Goal: Task Accomplishment & Management: Manage account settings

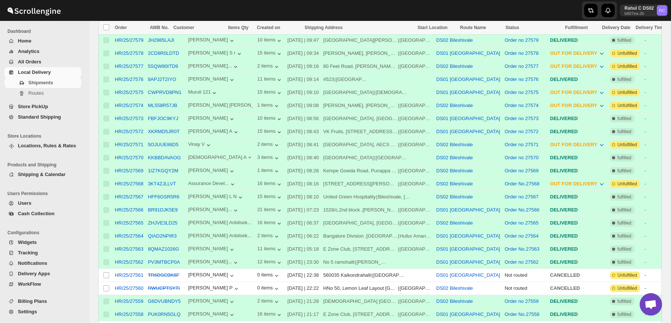
scroll to position [477, 0]
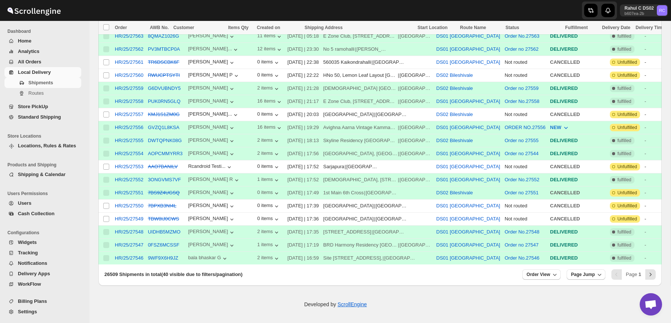
click at [44, 165] on span "Products and Shipping" at bounding box center [45, 165] width 77 height 6
click at [44, 175] on span "Shipping & Calendar" at bounding box center [42, 174] width 48 height 6
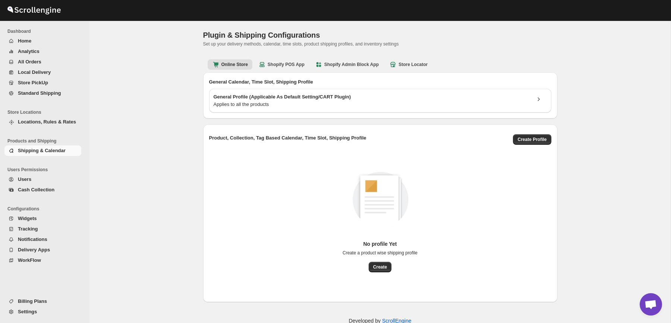
click at [45, 143] on span "Products and Shipping" at bounding box center [45, 141] width 77 height 6
click at [43, 119] on span "Locations, Rules & Rates" at bounding box center [47, 122] width 58 height 6
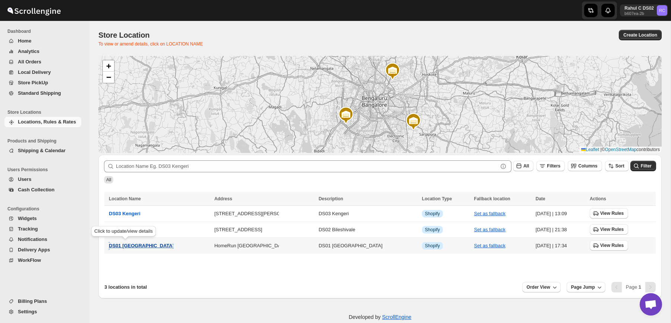
click at [131, 246] on span "DS01 [GEOGRAPHIC_DATA]" at bounding box center [141, 245] width 65 height 6
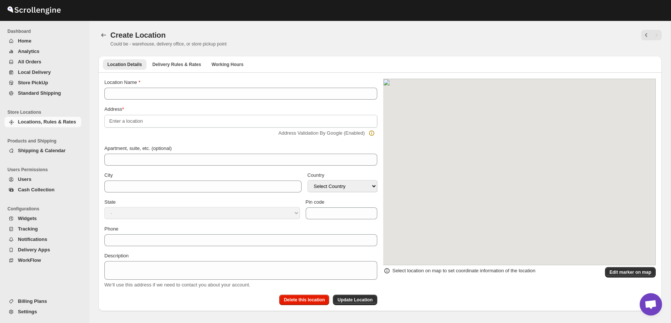
type input "DS01 [GEOGRAPHIC_DATA]"
type input "Sy No 46/1, Near [GEOGRAPHIC_DATA]"
type input "[GEOGRAPHIC_DATA]"
select select "IN"
type input "562125"
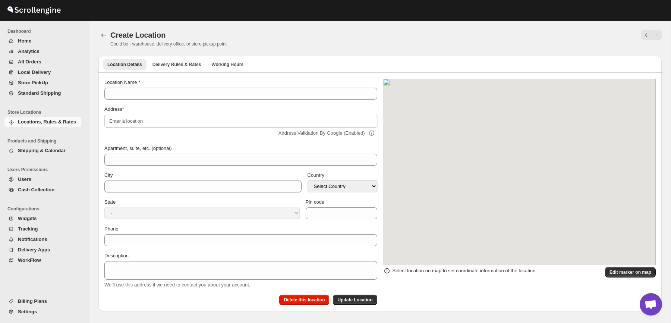
type input "[PHONE_NUMBER]"
type textarea "DS01 [GEOGRAPHIC_DATA]"
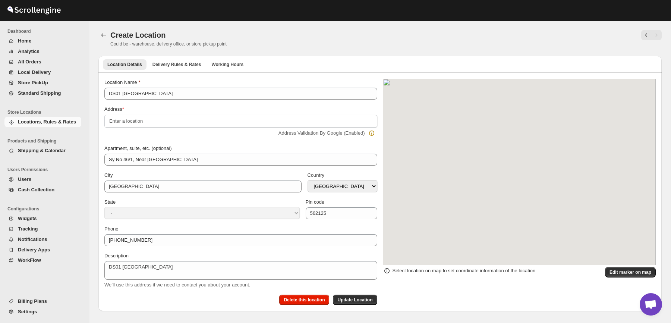
select select "[GEOGRAPHIC_DATA]"
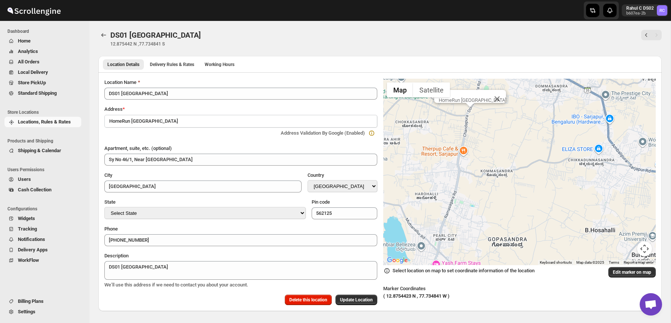
drag, startPoint x: 475, startPoint y: 125, endPoint x: 482, endPoint y: 155, distance: 30.7
click at [482, 155] on div "HomeRun [GEOGRAPHIC_DATA]" at bounding box center [519, 172] width 273 height 186
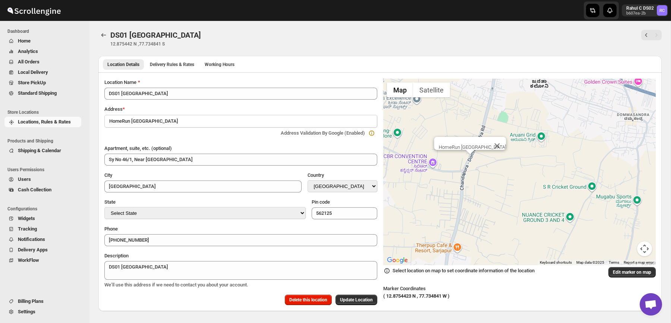
drag, startPoint x: 482, startPoint y: 155, endPoint x: 481, endPoint y: 202, distance: 46.6
click at [481, 202] on div "HomeRun [GEOGRAPHIC_DATA]" at bounding box center [519, 172] width 273 height 186
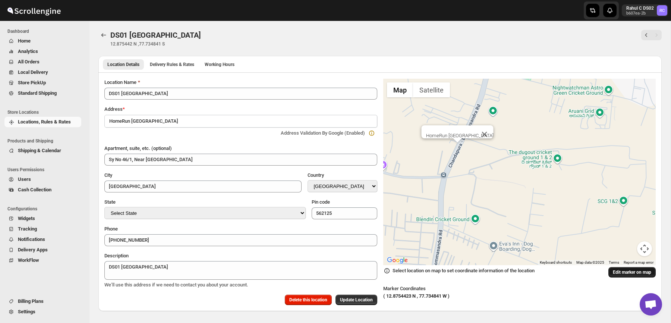
click at [619, 271] on span "Edit marker on map" at bounding box center [631, 272] width 38 height 6
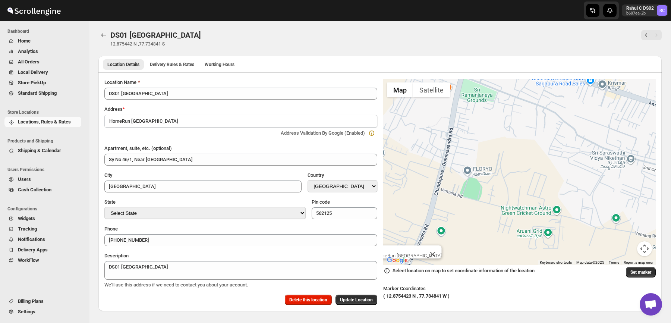
drag, startPoint x: 525, startPoint y: 107, endPoint x: 469, endPoint y: 234, distance: 138.9
click at [468, 234] on div "HomeRun [GEOGRAPHIC_DATA]" at bounding box center [519, 172] width 273 height 186
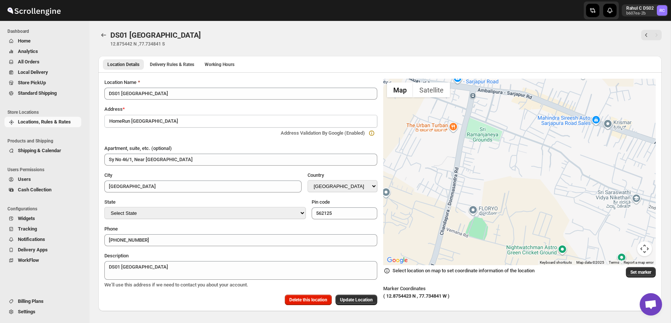
drag, startPoint x: 464, startPoint y: 135, endPoint x: 476, endPoint y: 174, distance: 41.2
click at [476, 174] on div "HomeRun [GEOGRAPHIC_DATA]" at bounding box center [519, 172] width 273 height 186
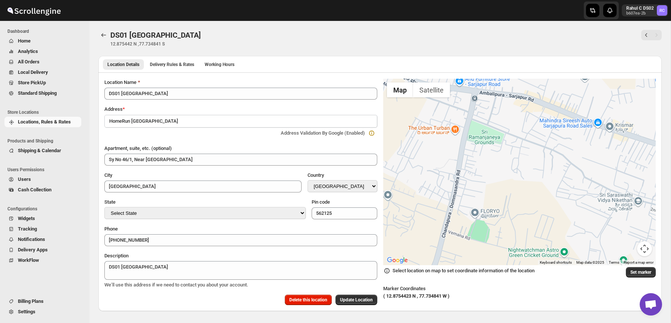
click at [458, 144] on div "HomeRun [GEOGRAPHIC_DATA]" at bounding box center [519, 172] width 273 height 186
type input "VPMQ+V2R"
type input "Bangalore Division"
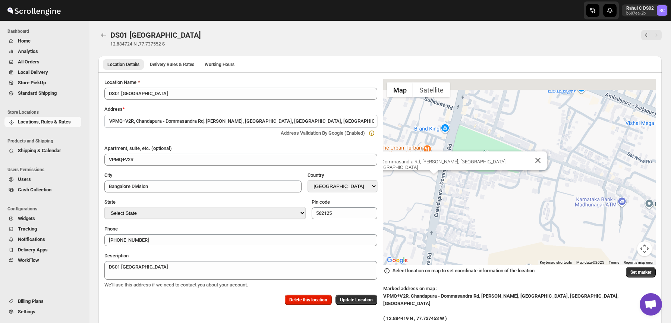
drag, startPoint x: 495, startPoint y: 146, endPoint x: 453, endPoint y: 184, distance: 56.2
click at [453, 184] on div "VPMQ+V2R, Chandapura - Dommasandra Rd, [PERSON_NAME], [GEOGRAPHIC_DATA], [GEOGR…" at bounding box center [519, 172] width 273 height 186
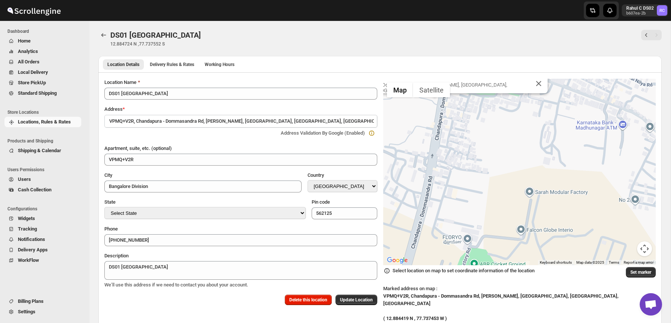
drag, startPoint x: 481, startPoint y: 251, endPoint x: 482, endPoint y: 174, distance: 77.1
click at [482, 174] on div "VPMQ+V2R, Chandapura - Dommasandra Rd, [PERSON_NAME], [GEOGRAPHIC_DATA], [GEOGR…" at bounding box center [519, 172] width 273 height 186
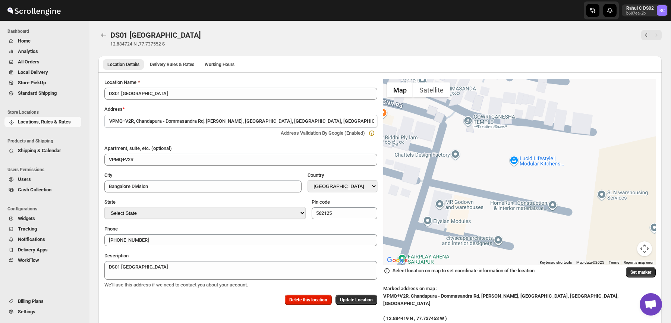
click at [533, 146] on div "VPMQ+V2R, Chandapura - Dommasandra Rd, [PERSON_NAME], [GEOGRAPHIC_DATA], [GEOGR…" at bounding box center [519, 172] width 273 height 186
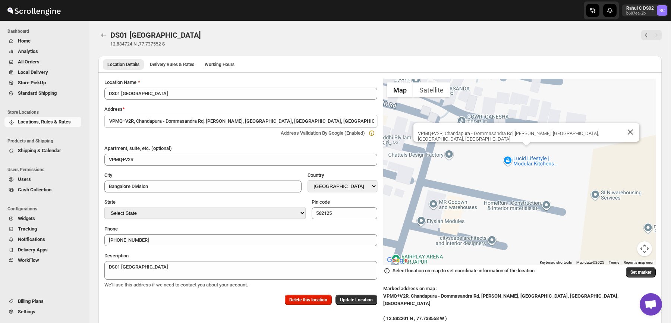
type input "VPJQ+WGH"
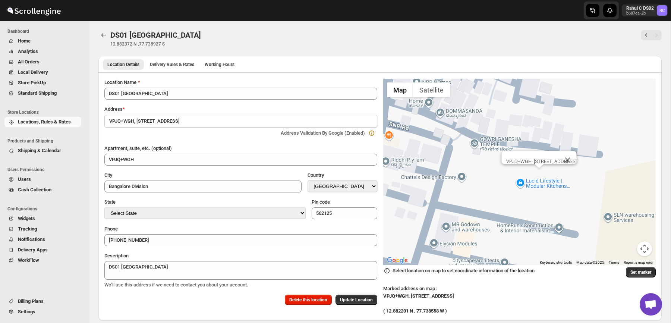
drag, startPoint x: 448, startPoint y: 231, endPoint x: 521, endPoint y: 203, distance: 77.6
click at [521, 203] on div "VPJQ+WGH, [STREET_ADDRESS]" at bounding box center [519, 172] width 273 height 186
click at [545, 229] on div "VPJQ+WGH, [STREET_ADDRESS]" at bounding box center [519, 172] width 273 height 186
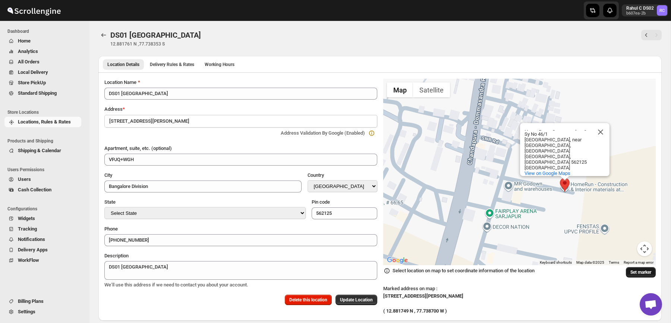
click at [641, 272] on span "Set marker" at bounding box center [640, 272] width 21 height 6
click at [107, 31] on button "Back" at bounding box center [103, 35] width 10 height 10
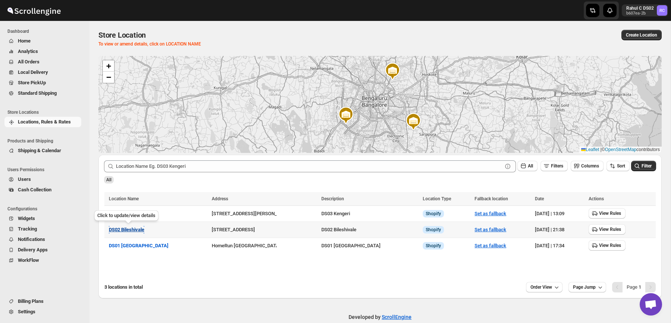
click at [126, 231] on span "DS02 Bileshivale" at bounding box center [126, 229] width 35 height 6
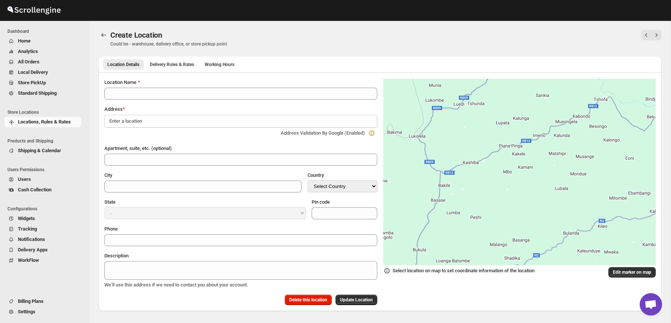
type input "DS02 Bileshivale"
type input "[GEOGRAPHIC_DATA]"
select select "IN"
type input "560077"
type input "[PHONE_NUMBER]"
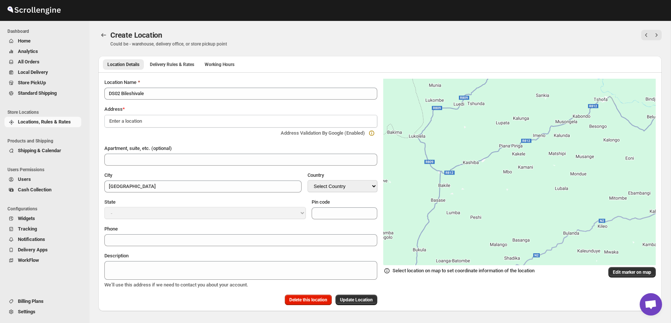
type textarea "DS02 Bileshivale"
select select "[GEOGRAPHIC_DATA]"
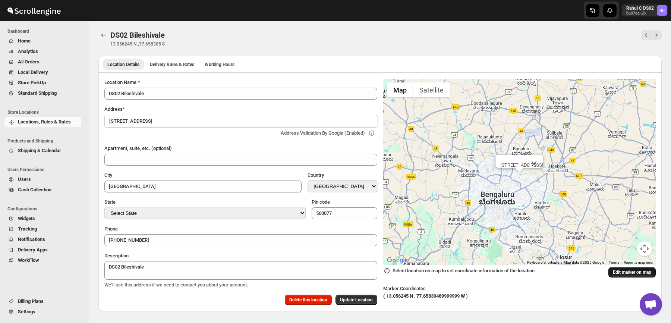
click at [617, 271] on span "Edit marker on map" at bounding box center [631, 272] width 38 height 6
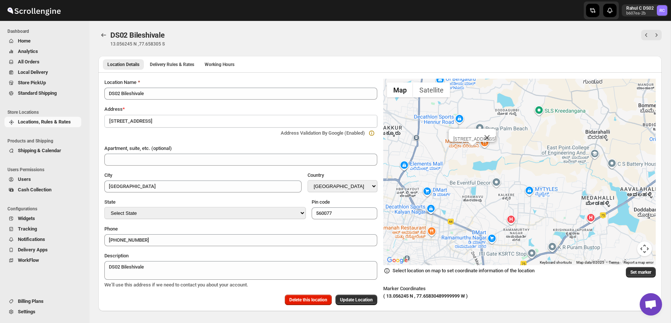
drag, startPoint x: 498, startPoint y: 156, endPoint x: 510, endPoint y: 177, distance: 23.6
click at [509, 177] on div "[STREET_ADDRESS]" at bounding box center [519, 172] width 273 height 186
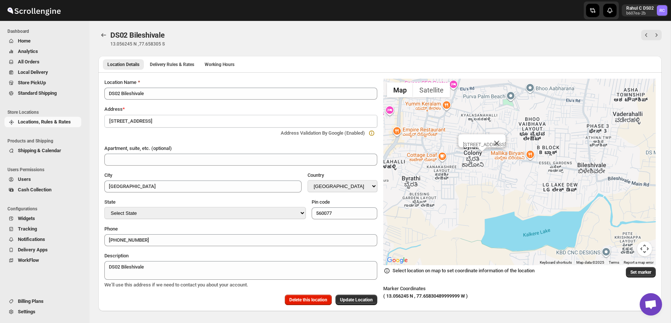
drag, startPoint x: 447, startPoint y: 165, endPoint x: 530, endPoint y: 196, distance: 88.0
click at [530, 196] on div "[STREET_ADDRESS]" at bounding box center [519, 172] width 273 height 186
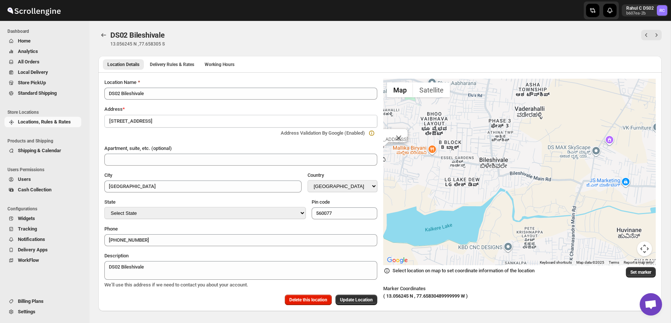
drag, startPoint x: 578, startPoint y: 136, endPoint x: 470, endPoint y: 186, distance: 118.8
click at [469, 186] on div "[STREET_ADDRESS]" at bounding box center [519, 172] width 273 height 186
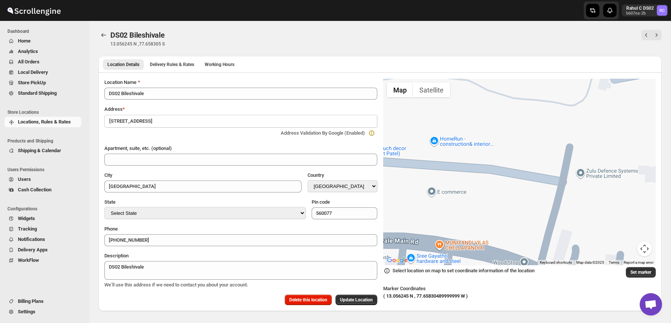
click at [433, 158] on div "[STREET_ADDRESS]" at bounding box center [519, 172] width 273 height 186
type input "Bangalore Division"
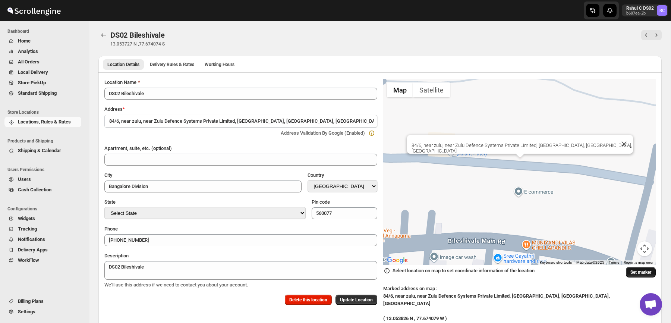
click at [637, 272] on span "Set marker" at bounding box center [640, 272] width 21 height 6
click at [106, 37] on icon "Back" at bounding box center [103, 34] width 7 height 7
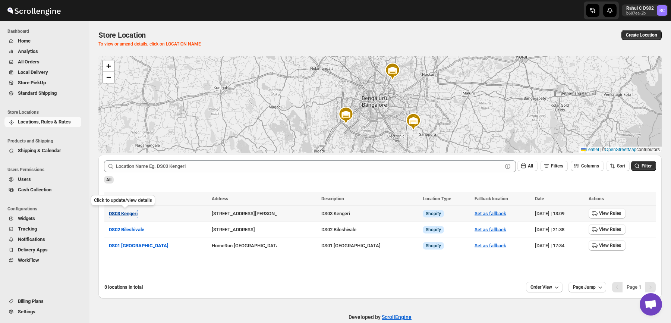
click at [126, 211] on span "DS03 Kengeri" at bounding box center [123, 213] width 29 height 6
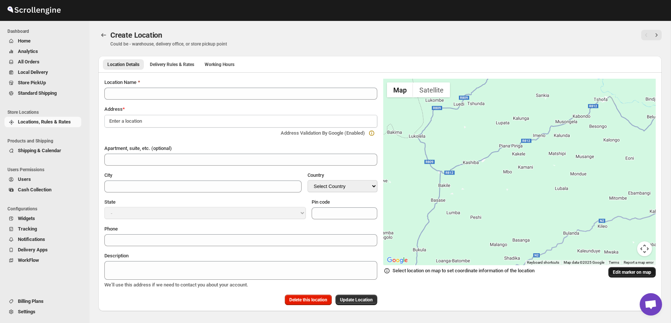
type input "DS03 Kengeri"
type input "Kodipalya, Kengeri"
type input "[GEOGRAPHIC_DATA]"
select select "IN"
type input "560060"
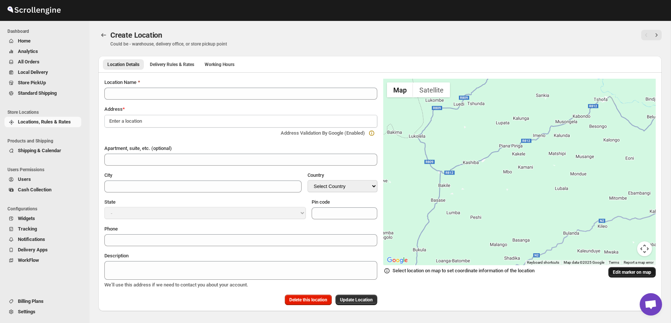
type input "[PHONE_NUMBER]"
type textarea "DS03 Kengeri"
select select "[GEOGRAPHIC_DATA]"
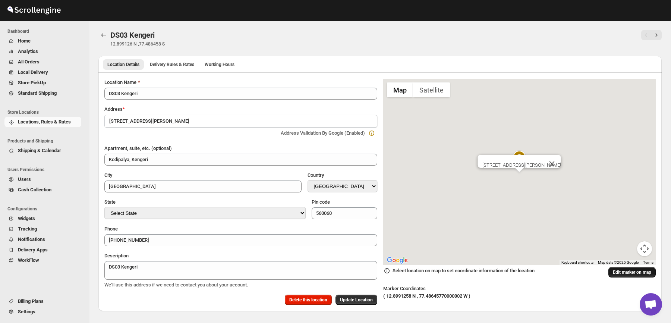
click at [612, 272] on span "Edit marker on map" at bounding box center [631, 272] width 38 height 6
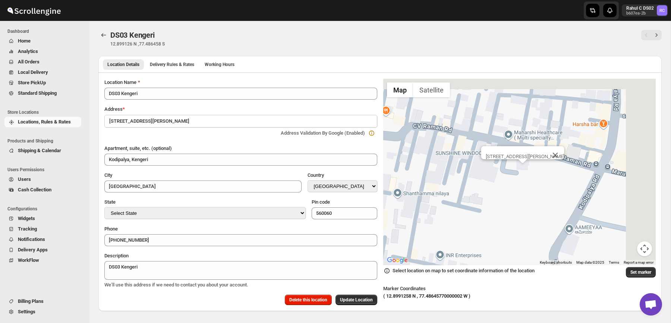
drag, startPoint x: 585, startPoint y: 105, endPoint x: 523, endPoint y: 196, distance: 109.9
click at [523, 196] on div "[STREET_ADDRESS][PERSON_NAME]" at bounding box center [519, 172] width 273 height 186
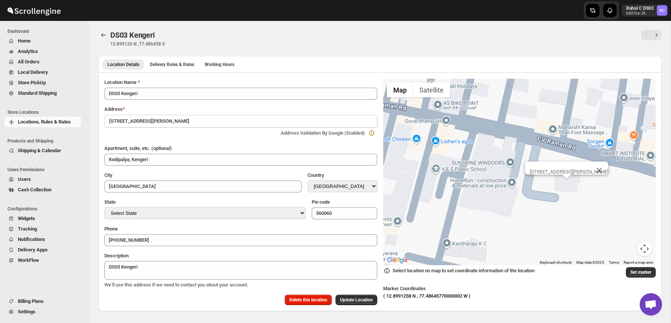
click at [516, 174] on div "[STREET_ADDRESS][PERSON_NAME]" at bounding box center [519, 172] width 273 height 186
type input "VFXP+JCG"
type input "Bangalore Division"
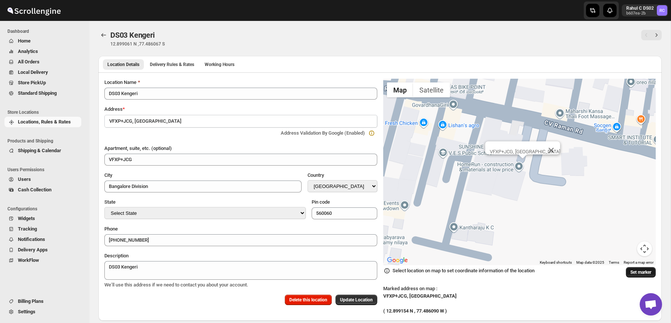
click at [640, 271] on span "Set marker" at bounding box center [640, 272] width 21 height 6
click at [101, 35] on icon "Back" at bounding box center [103, 34] width 7 height 7
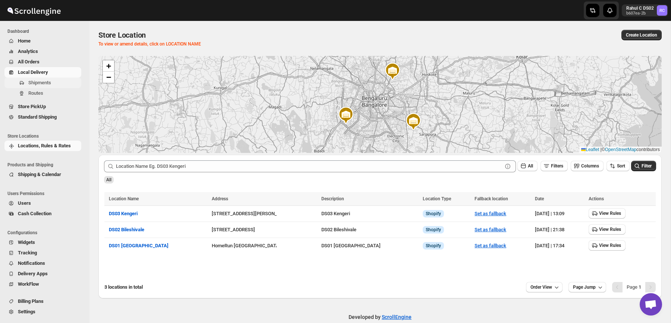
click at [43, 86] on span "Shipments" at bounding box center [53, 82] width 51 height 7
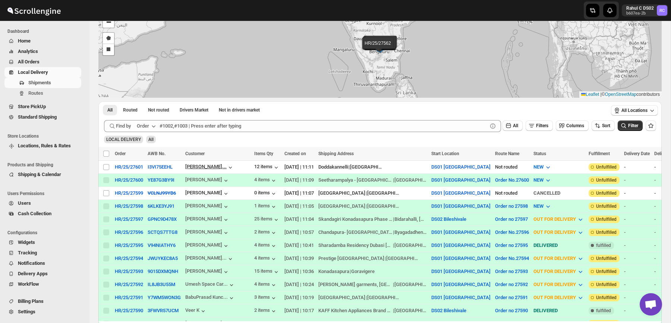
scroll to position [61, 0]
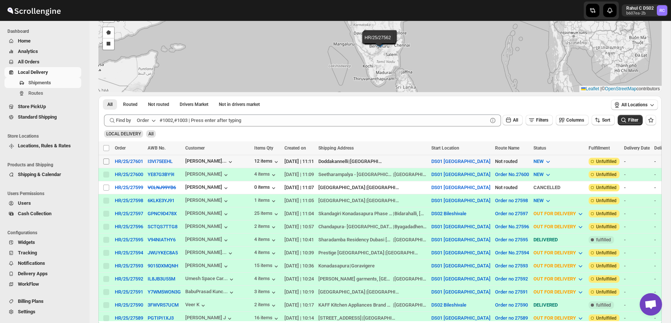
click at [106, 160] on input "Select shipment" at bounding box center [106, 161] width 6 height 6
checkbox input "true"
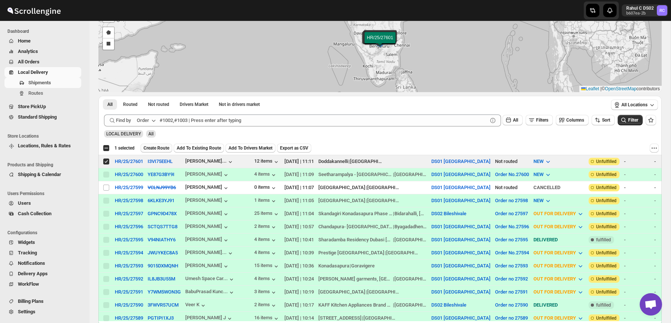
click at [155, 149] on span "Create Route" at bounding box center [156, 148] width 26 height 6
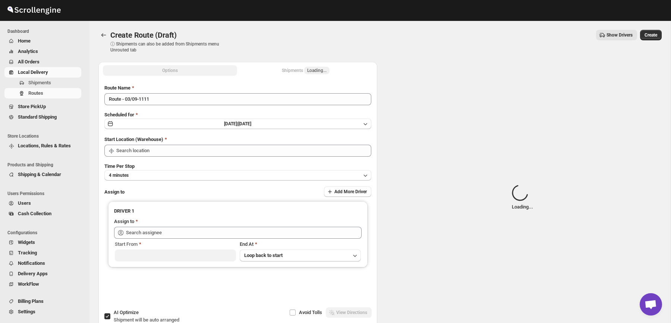
type input "DS01 [GEOGRAPHIC_DATA]"
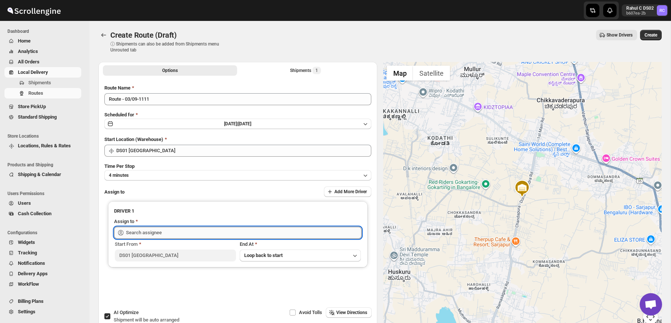
click at [238, 229] on input "text" at bounding box center [243, 232] width 235 height 12
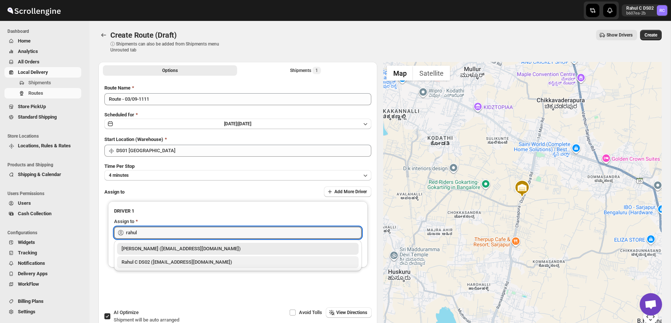
click at [236, 262] on div "Rahul C DS02 ([EMAIL_ADDRESS][DOMAIN_NAME])" at bounding box center [237, 261] width 232 height 7
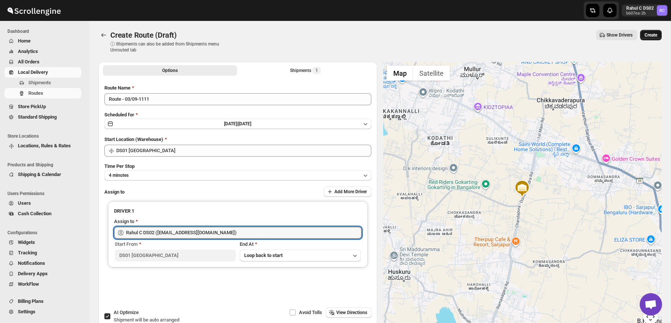
type input "Rahul C DS02 ([EMAIL_ADDRESS][DOMAIN_NAME])"
click at [650, 38] on button "Create" at bounding box center [651, 35] width 22 height 10
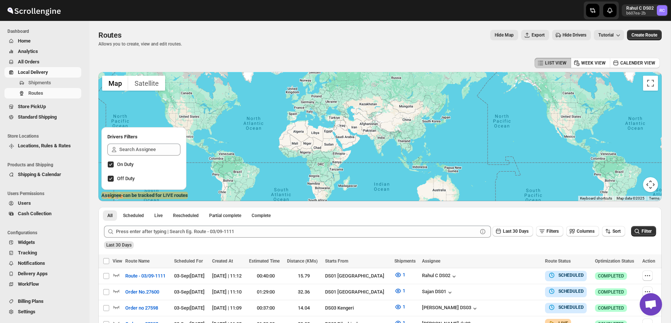
click at [177, 249] on div "Submit Last 30 Days Filters Columns Sort Filter Last 30 Days" at bounding box center [379, 237] width 563 height 34
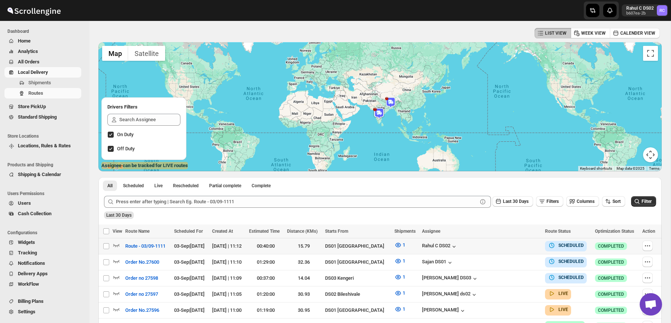
scroll to position [30, 0]
click at [118, 244] on icon "button" at bounding box center [115, 244] width 7 height 7
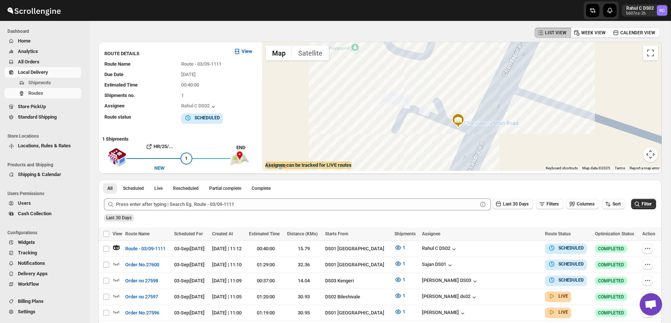
click at [457, 121] on img at bounding box center [457, 120] width 15 height 15
click at [460, 104] on div "HomeRun [GEOGRAPHIC_DATA]" at bounding box center [459, 102] width 67 height 6
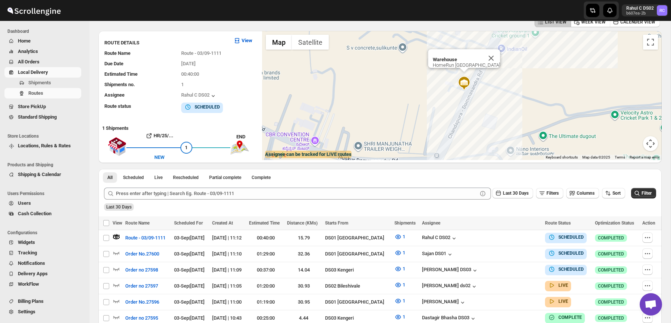
drag, startPoint x: 517, startPoint y: 133, endPoint x: 505, endPoint y: 99, distance: 35.7
click at [505, 99] on div "Warehouse HomeRun [STREET_ADDRESS]" at bounding box center [461, 95] width 399 height 129
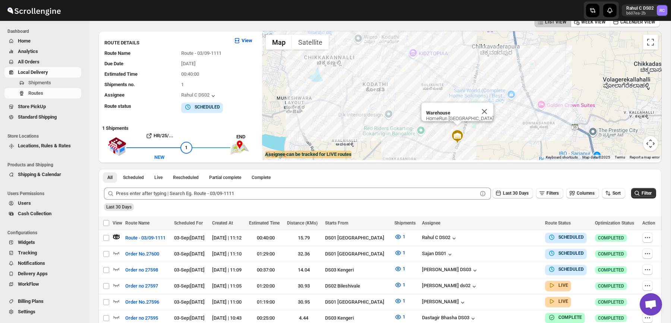
drag, startPoint x: 518, startPoint y: 104, endPoint x: 464, endPoint y: 146, distance: 68.8
click at [464, 146] on div "Warehouse HomeRun [STREET_ADDRESS]" at bounding box center [461, 95] width 399 height 129
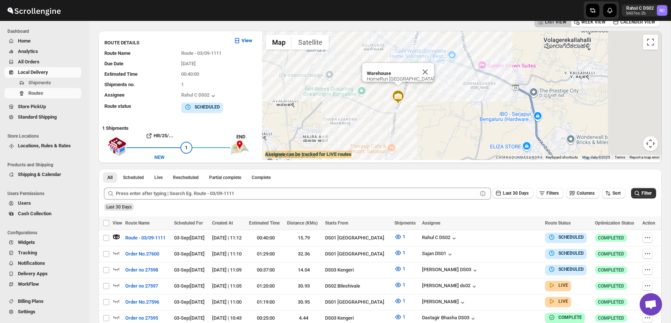
drag, startPoint x: 382, startPoint y: 126, endPoint x: 317, endPoint y: 83, distance: 77.3
click at [317, 83] on div "Warehouse HomeRun [STREET_ADDRESS]" at bounding box center [461, 95] width 399 height 129
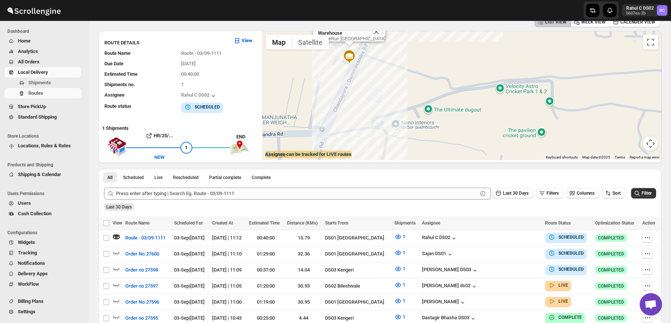
drag, startPoint x: 374, startPoint y: 105, endPoint x: 413, endPoint y: 135, distance: 50.0
click at [413, 135] on div "Warehouse HomeRun [STREET_ADDRESS]" at bounding box center [461, 95] width 399 height 129
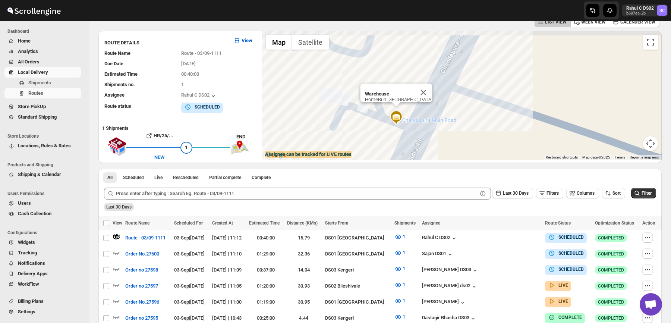
drag, startPoint x: 378, startPoint y: 112, endPoint x: 383, endPoint y: 163, distance: 51.6
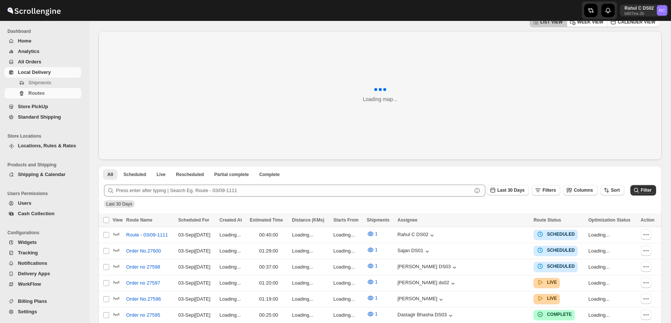
scroll to position [28, 0]
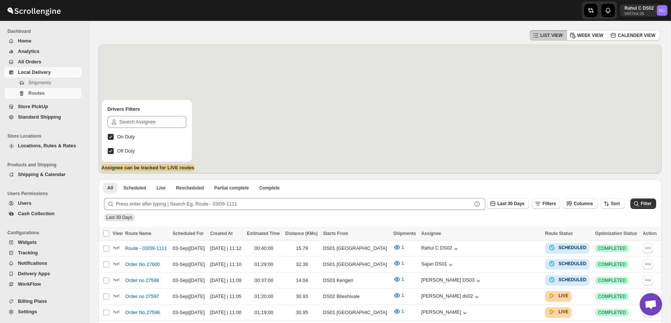
click at [50, 144] on span "Locations, Rules & Rates" at bounding box center [47, 146] width 58 height 6
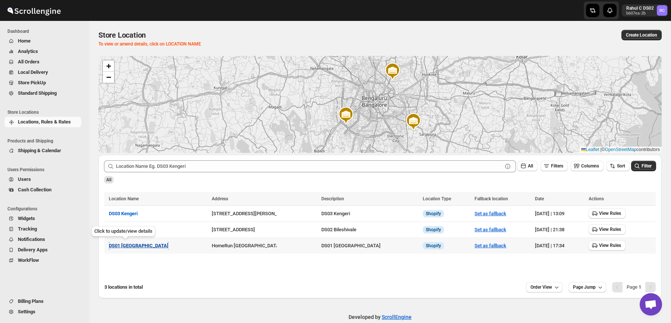
click at [122, 246] on span "DS01 [GEOGRAPHIC_DATA]" at bounding box center [139, 245] width 60 height 6
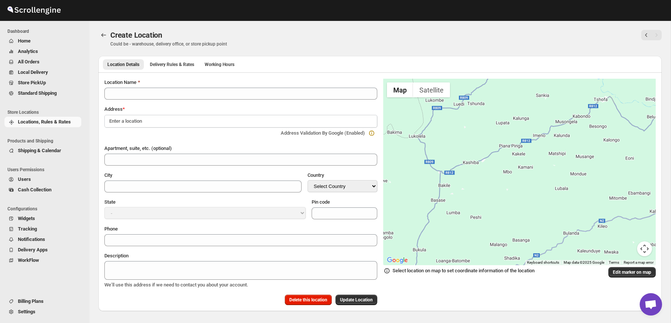
type input "DS01 [GEOGRAPHIC_DATA]"
type input "Sy No 46/1, Near [GEOGRAPHIC_DATA]"
type input "[GEOGRAPHIC_DATA]"
select select "IN"
type input "562125"
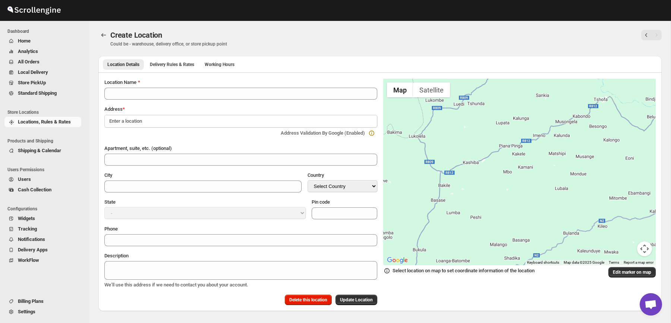
type input "[PHONE_NUMBER]"
type textarea "DS01 [GEOGRAPHIC_DATA]"
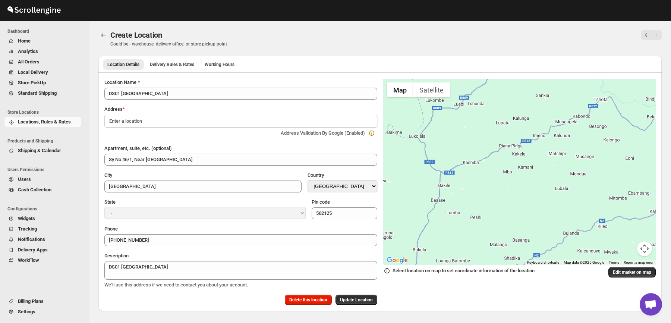
select select "[GEOGRAPHIC_DATA]"
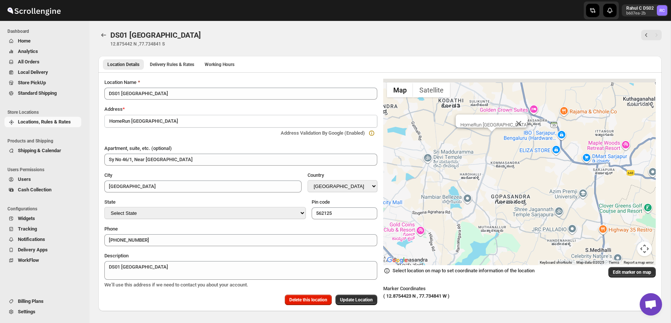
drag, startPoint x: 498, startPoint y: 107, endPoint x: 514, endPoint y: 167, distance: 62.0
click at [514, 167] on div "HomeRun [GEOGRAPHIC_DATA]" at bounding box center [519, 172] width 273 height 186
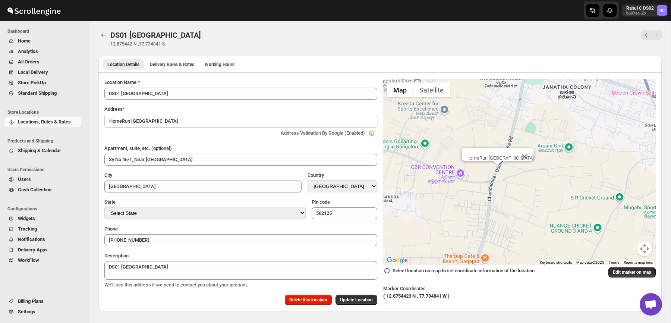
click at [305, 60] on ul "Location Details Delivery Rules & Rates Working Hours More views" at bounding box center [379, 64] width 557 height 10
